Goal: Task Accomplishment & Management: Use online tool/utility

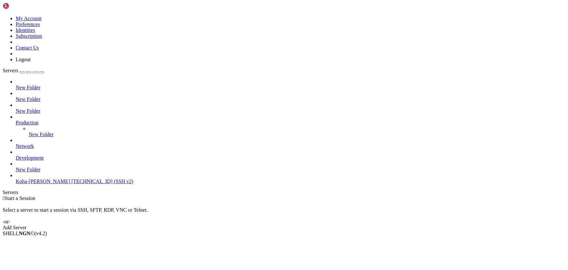
click at [322, 225] on div "Add Server" at bounding box center [284, 228] width 563 height 6
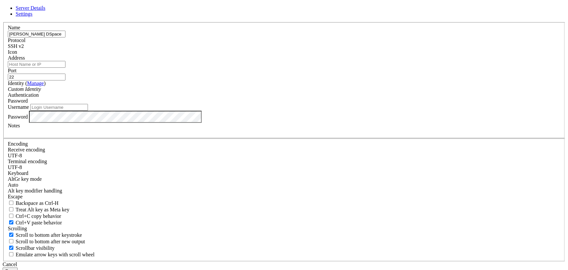
type input "[PERSON_NAME] DSpace"
click at [65, 68] on input "Address" at bounding box center [37, 64] width 58 height 7
paste input "[TECHNICAL_ID]"
type input "[TECHNICAL_ID]"
click at [88, 111] on input "Username" at bounding box center [59, 107] width 58 height 7
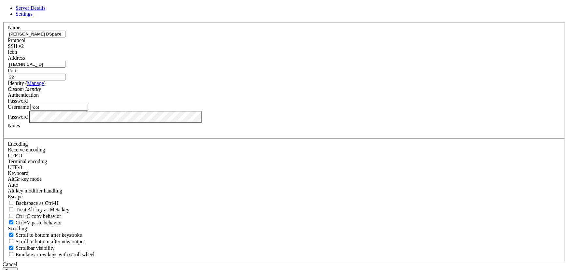
type input "root"
click at [18, 268] on button "Save" at bounding box center [10, 271] width 15 height 7
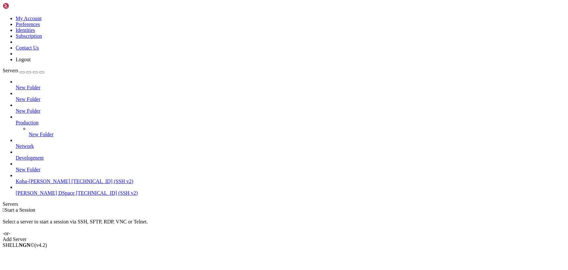
click at [34, 193] on span "[PERSON_NAME] DSpace" at bounding box center [45, 193] width 59 height 6
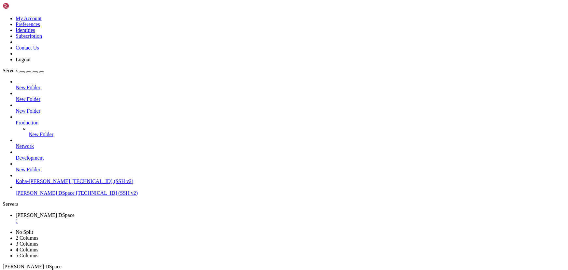
scroll to position [94, 0]
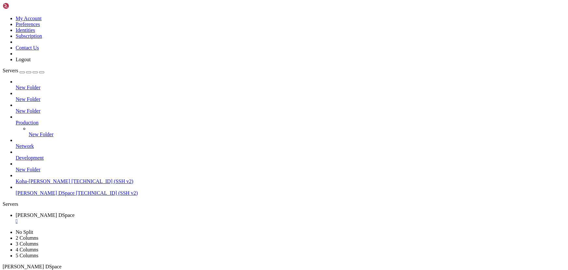
drag, startPoint x: 106, startPoint y: 425, endPoint x: 25, endPoint y: 409, distance: 83.1
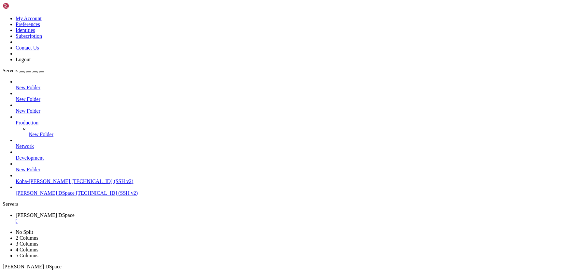
drag, startPoint x: 148, startPoint y: 468, endPoint x: 109, endPoint y: 458, distance: 40.1
drag, startPoint x: 134, startPoint y: 424, endPoint x: 94, endPoint y: 413, distance: 41.2
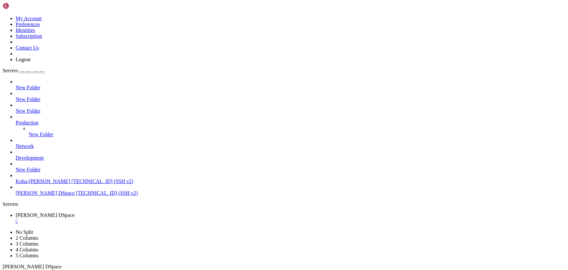
scroll to position [0, 0]
drag, startPoint x: 157, startPoint y: 449, endPoint x: 123, endPoint y: 440, distance: 35.6
drag, startPoint x: 163, startPoint y: 468, endPoint x: 138, endPoint y: 465, distance: 24.9
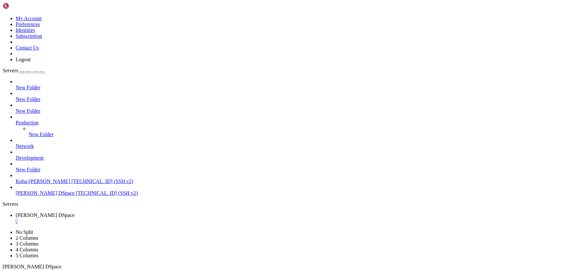
drag, startPoint x: 137, startPoint y: 366, endPoint x: 93, endPoint y: 373, distance: 44.2
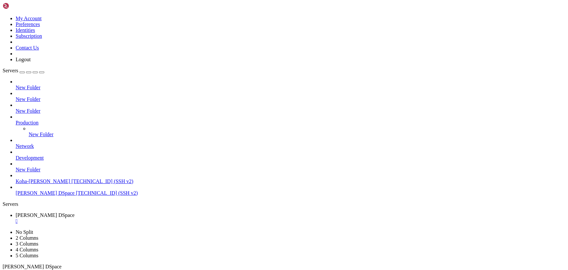
drag, startPoint x: 110, startPoint y: 476, endPoint x: 67, endPoint y: 459, distance: 47.1
drag, startPoint x: 119, startPoint y: 543, endPoint x: 65, endPoint y: 524, distance: 56.6
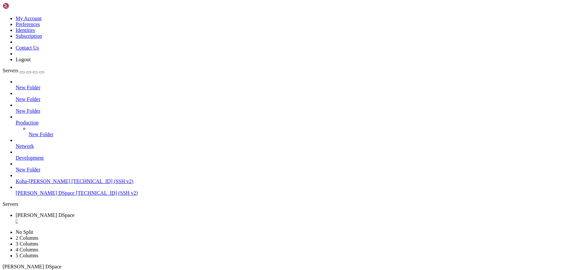
scroll to position [853, 0]
drag, startPoint x: 110, startPoint y: 464, endPoint x: 81, endPoint y: 470, distance: 29.1
drag, startPoint x: 109, startPoint y: 464, endPoint x: 69, endPoint y: 458, distance: 41.2
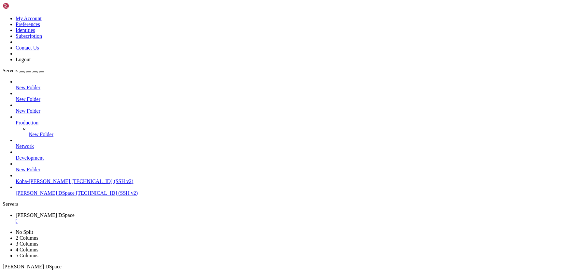
drag, startPoint x: 106, startPoint y: 448, endPoint x: 70, endPoint y: 436, distance: 38.6
drag, startPoint x: 158, startPoint y: 436, endPoint x: 113, endPoint y: 431, distance: 45.9
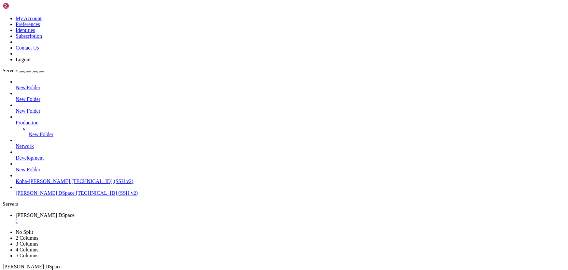
drag, startPoint x: 123, startPoint y: 459, endPoint x: 92, endPoint y: 450, distance: 32.6
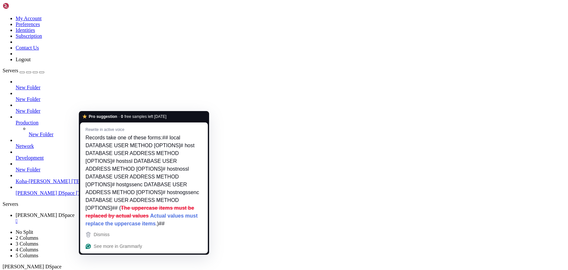
click at [106, 235] on span "Dismiss" at bounding box center [102, 234] width 16 height 5
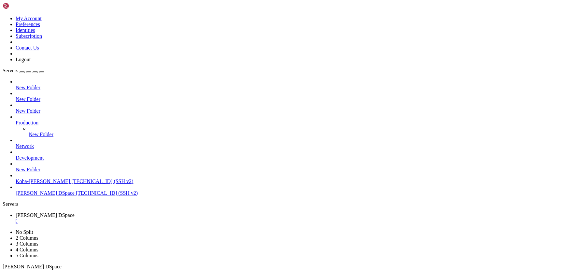
drag, startPoint x: 75, startPoint y: 485, endPoint x: 47, endPoint y: 483, distance: 28.1
drag, startPoint x: 101, startPoint y: 444, endPoint x: 63, endPoint y: 435, distance: 39.3
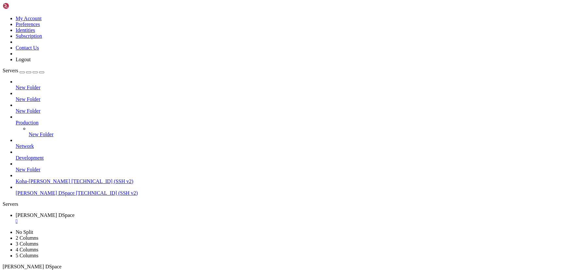
drag, startPoint x: 94, startPoint y: 449, endPoint x: 78, endPoint y: 445, distance: 16.3
drag, startPoint x: 79, startPoint y: 502, endPoint x: 51, endPoint y: 501, distance: 28.7
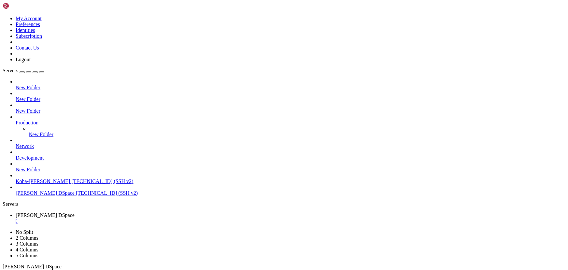
drag, startPoint x: 60, startPoint y: 489, endPoint x: 51, endPoint y: 488, distance: 8.6
drag, startPoint x: 65, startPoint y: 474, endPoint x: 40, endPoint y: 466, distance: 26.4
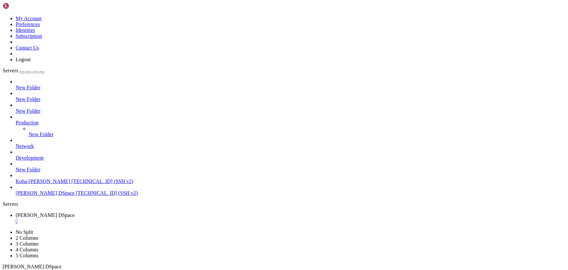
drag, startPoint x: 82, startPoint y: 497, endPoint x: 26, endPoint y: 482, distance: 58.2
drag, startPoint x: 74, startPoint y: 490, endPoint x: 58, endPoint y: 488, distance: 16.1
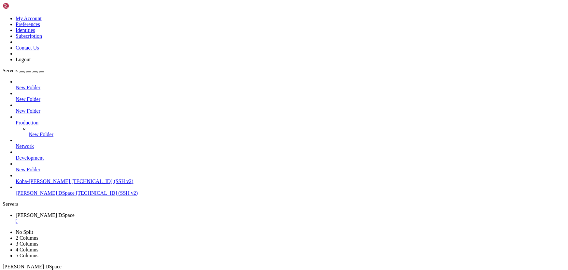
drag, startPoint x: 81, startPoint y: 500, endPoint x: 69, endPoint y: 491, distance: 14.4
drag, startPoint x: 70, startPoint y: 485, endPoint x: 48, endPoint y: 474, distance: 24.8
drag, startPoint x: 75, startPoint y: 467, endPoint x: 65, endPoint y: 462, distance: 11.1
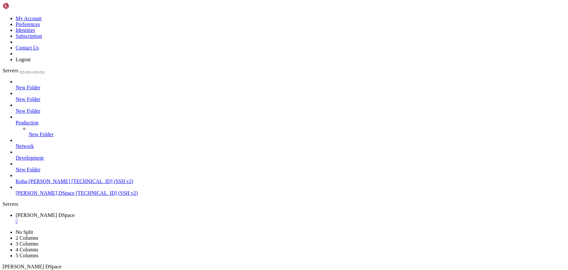
drag, startPoint x: 161, startPoint y: 461, endPoint x: 107, endPoint y: 441, distance: 57.1
drag, startPoint x: 110, startPoint y: 467, endPoint x: 80, endPoint y: 462, distance: 30.4
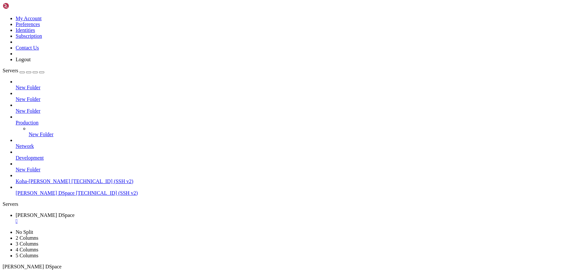
scroll to position [38959, 0]
drag, startPoint x: 118, startPoint y: 452, endPoint x: 137, endPoint y: 492, distance: 43.9
drag, startPoint x: 131, startPoint y: 472, endPoint x: 276, endPoint y: 485, distance: 145.6
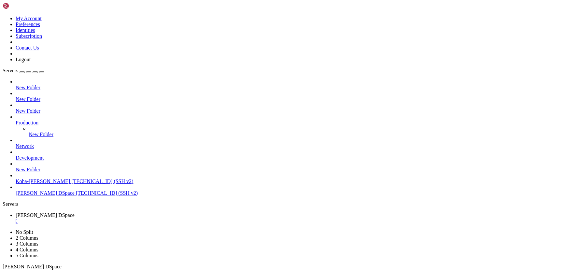
drag, startPoint x: 122, startPoint y: 469, endPoint x: 88, endPoint y: 462, distance: 34.7
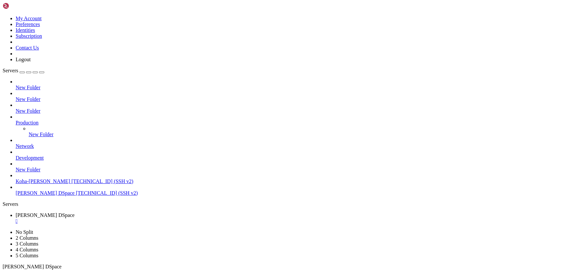
drag, startPoint x: 176, startPoint y: 543, endPoint x: 105, endPoint y: 534, distance: 71.6
drag, startPoint x: 98, startPoint y: 503, endPoint x: 61, endPoint y: 496, distance: 37.4
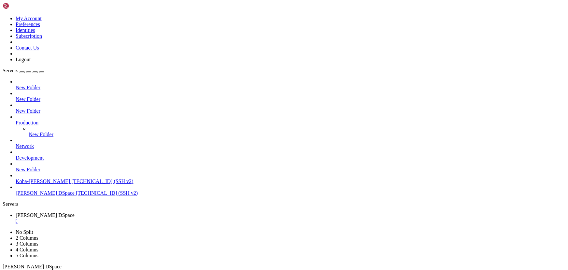
scroll to position [56382, 0]
drag, startPoint x: 89, startPoint y: 517, endPoint x: 59, endPoint y: 505, distance: 31.6
drag, startPoint x: 103, startPoint y: 492, endPoint x: 84, endPoint y: 484, distance: 20.0
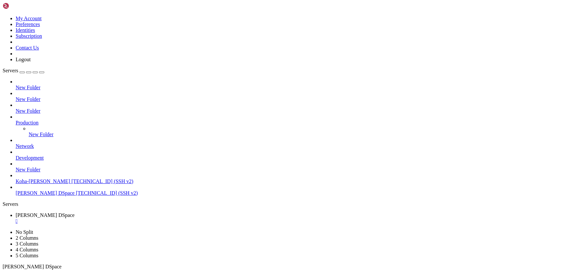
scroll to position [58492, 0]
drag, startPoint x: 76, startPoint y: 449, endPoint x: 63, endPoint y: 445, distance: 14.2
drag, startPoint x: 80, startPoint y: 474, endPoint x: 74, endPoint y: 499, distance: 25.7
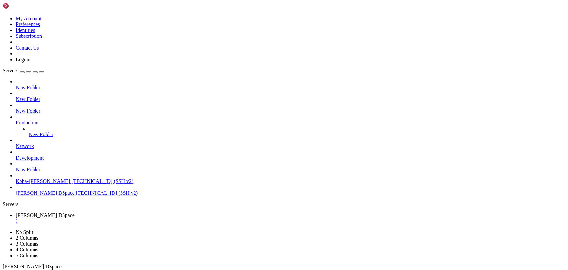
drag, startPoint x: 99, startPoint y: 487, endPoint x: 57, endPoint y: 475, distance: 43.9
drag, startPoint x: 108, startPoint y: 458, endPoint x: 51, endPoint y: 447, distance: 57.7
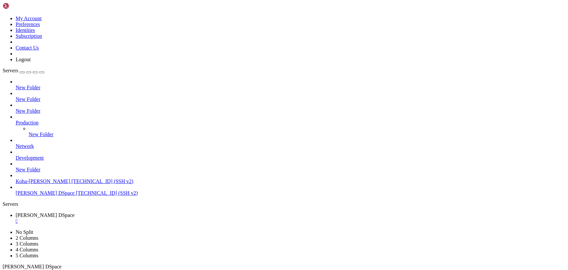
drag, startPoint x: 70, startPoint y: 382, endPoint x: 39, endPoint y: 386, distance: 30.6
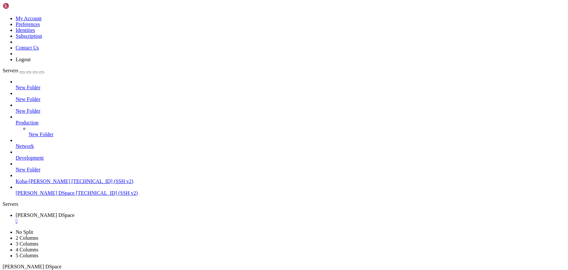
drag, startPoint x: 60, startPoint y: 346, endPoint x: 42, endPoint y: 396, distance: 53.0
drag, startPoint x: 98, startPoint y: 417, endPoint x: 73, endPoint y: 415, distance: 25.2
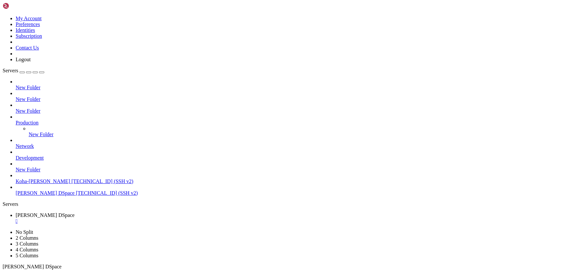
scroll to position [58581, 0]
drag, startPoint x: 181, startPoint y: 464, endPoint x: 86, endPoint y: 449, distance: 96.4
drag, startPoint x: 121, startPoint y: 454, endPoint x: 61, endPoint y: 445, distance: 60.5
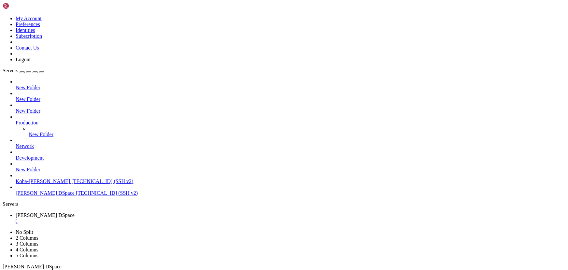
drag, startPoint x: 83, startPoint y: 446, endPoint x: 55, endPoint y: 443, distance: 28.6
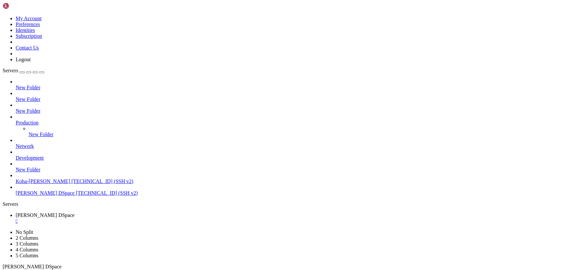
drag, startPoint x: 88, startPoint y: 446, endPoint x: 77, endPoint y: 445, distance: 10.5
drag, startPoint x: 112, startPoint y: 530, endPoint x: 56, endPoint y: 504, distance: 61.7
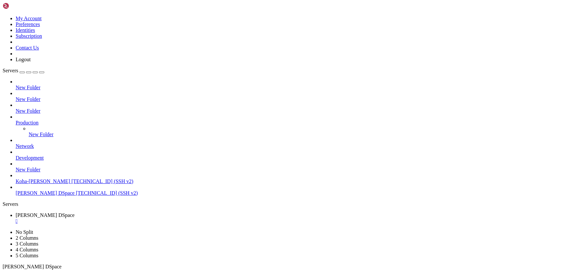
scroll to position [58741, 0]
